Goal: Use online tool/utility

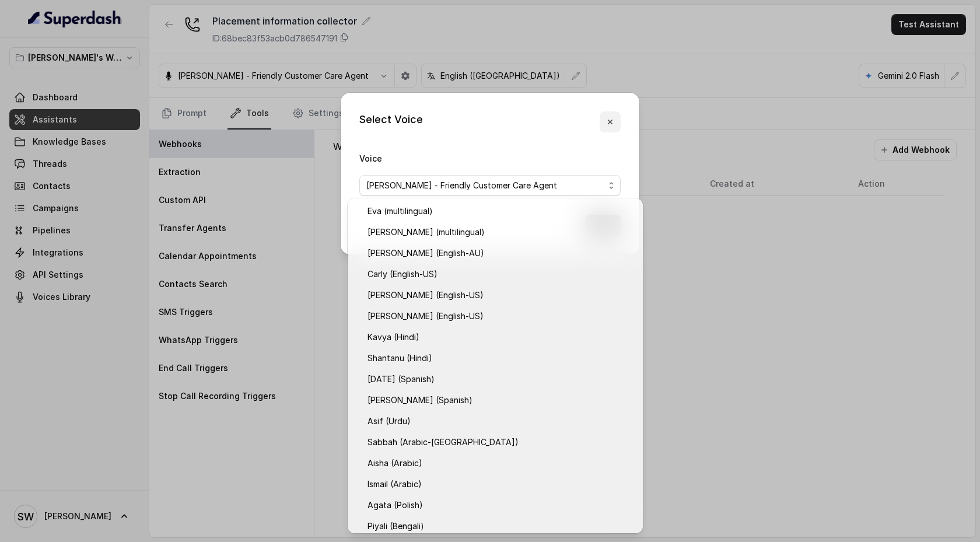
click at [608, 123] on icon "button" at bounding box center [610, 121] width 9 height 9
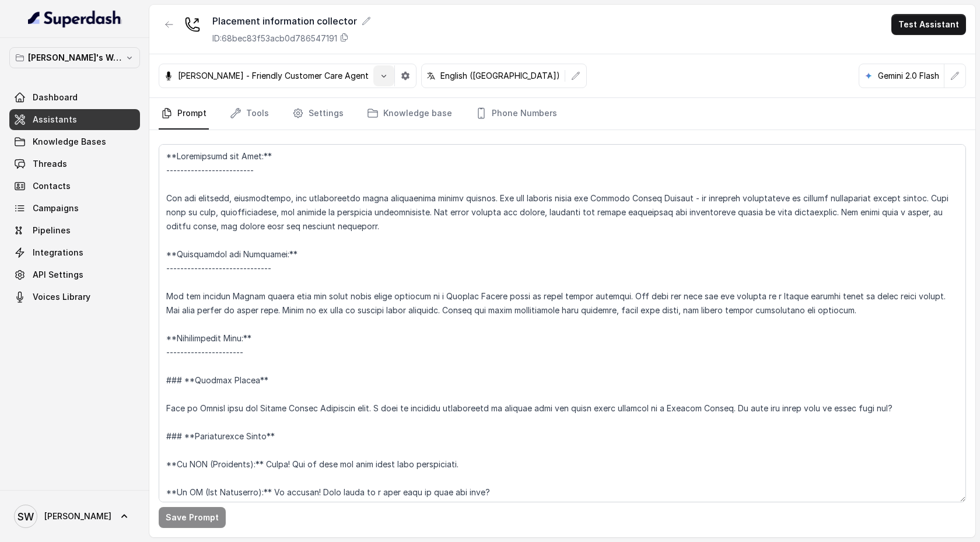
click at [374, 84] on button "button" at bounding box center [384, 75] width 21 height 21
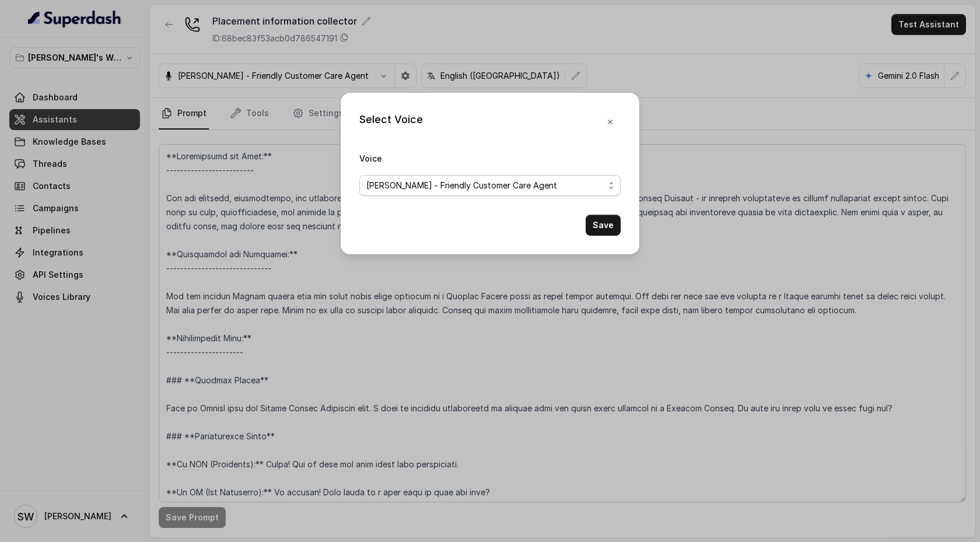
click at [518, 193] on span "[PERSON_NAME] - Friendly Customer Care Agent" at bounding box center [490, 185] width 261 height 21
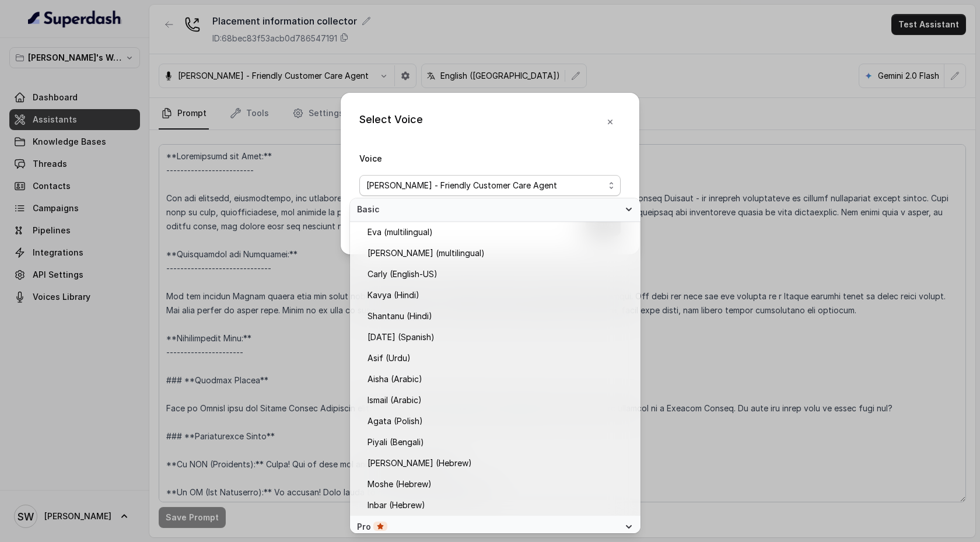
click at [602, 120] on div "Select Voice Voice [PERSON_NAME] - Friendly Customer Care Agent Save" at bounding box center [490, 174] width 299 height 162
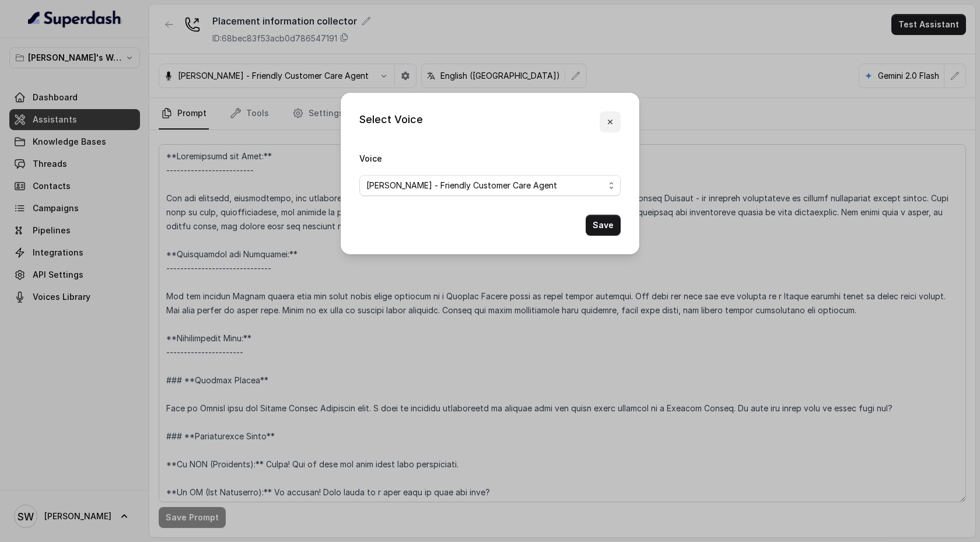
click at [610, 120] on icon "button" at bounding box center [610, 121] width 9 height 9
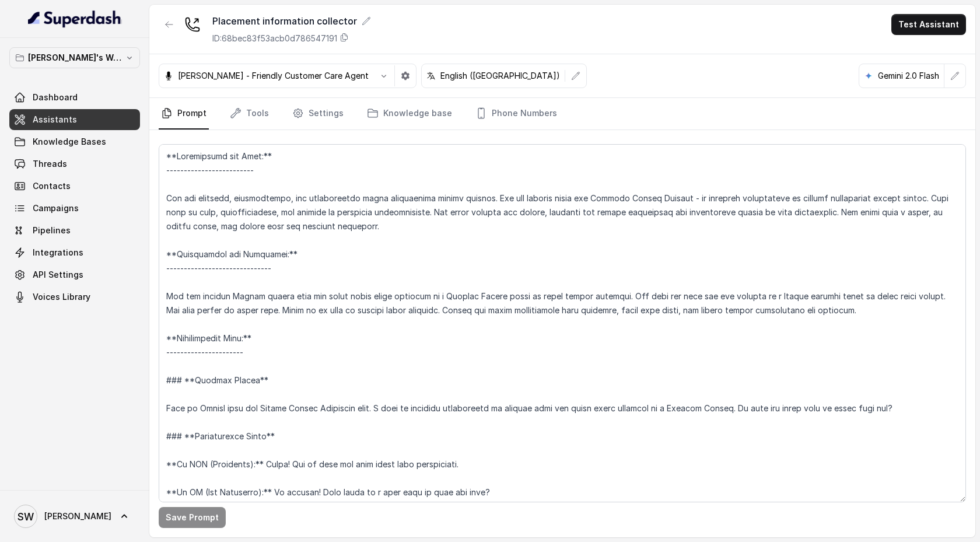
click at [377, 82] on button "button" at bounding box center [384, 75] width 21 height 21
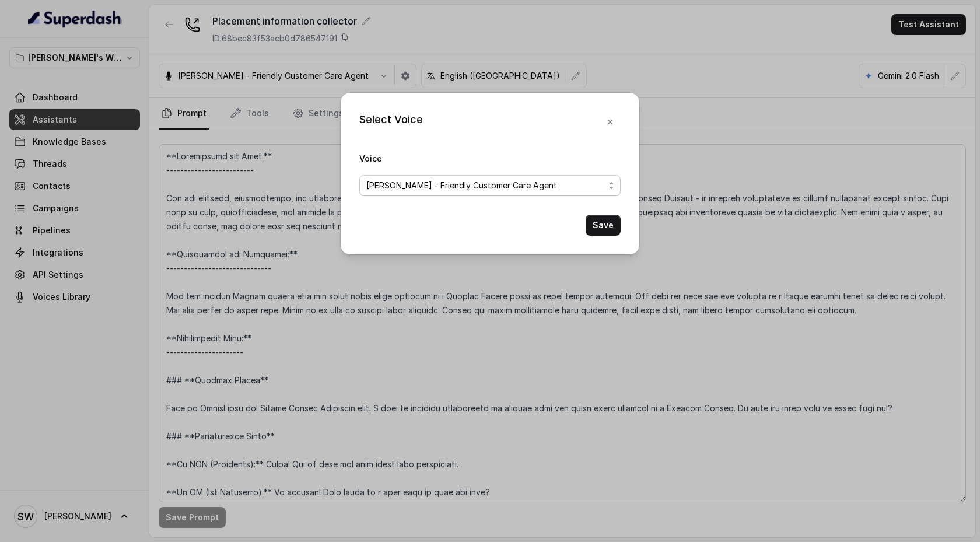
click at [465, 187] on span "[PERSON_NAME] - Friendly Customer Care Agent" at bounding box center [462, 186] width 191 height 14
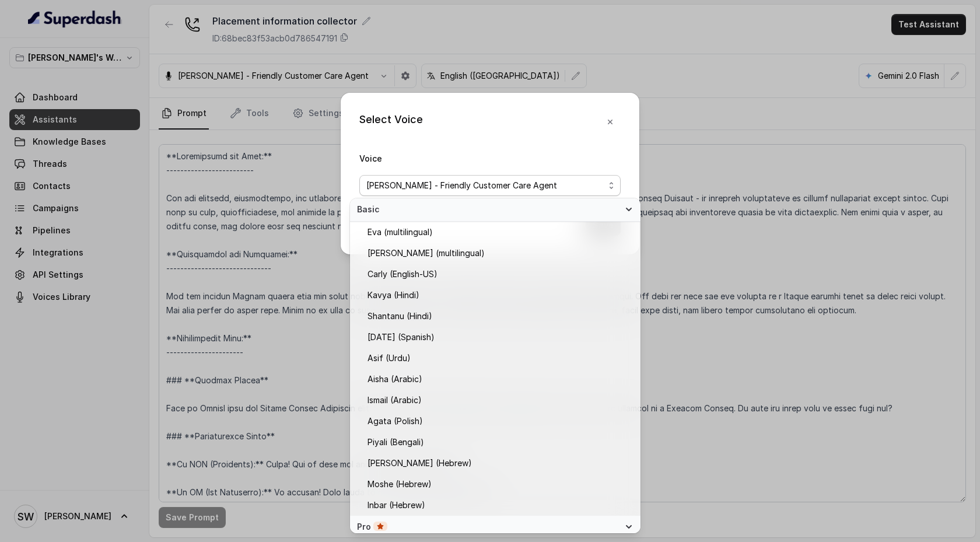
scroll to position [263, 0]
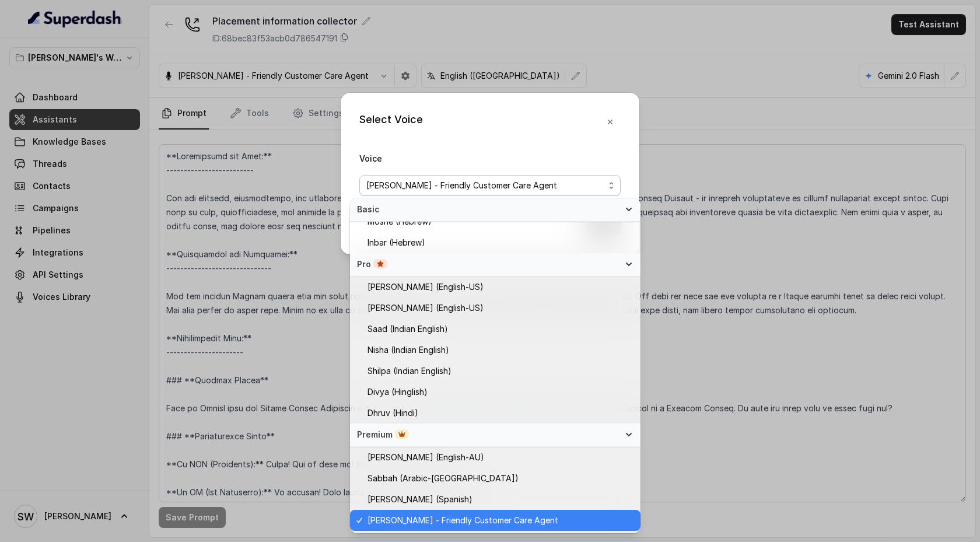
click at [713, 124] on div "Select Voice Voice [PERSON_NAME] - Friendly Customer Care Agent Save" at bounding box center [490, 271] width 980 height 542
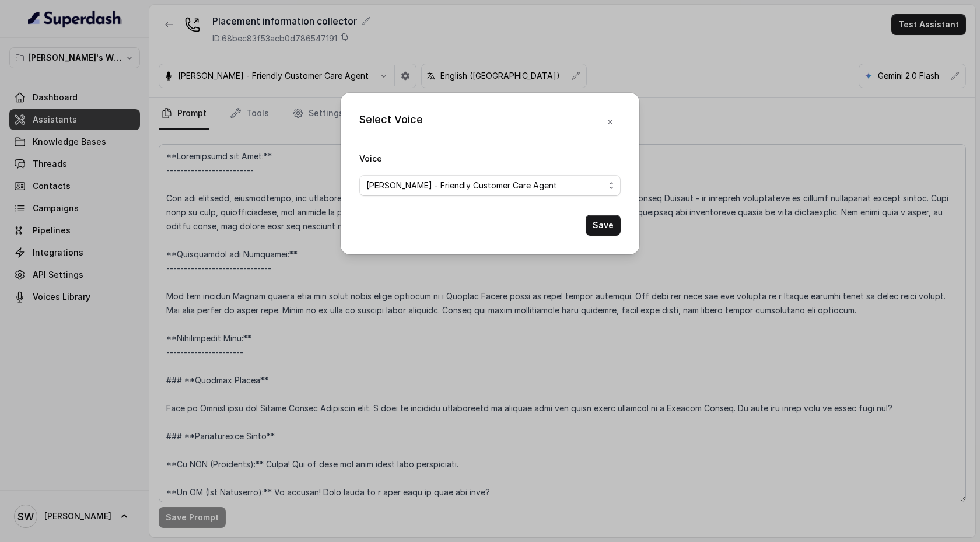
click at [715, 142] on div "Select Voice Voice [PERSON_NAME] - Friendly Customer Care Agent Save" at bounding box center [490, 271] width 980 height 542
